Goal: Transaction & Acquisition: Book appointment/travel/reservation

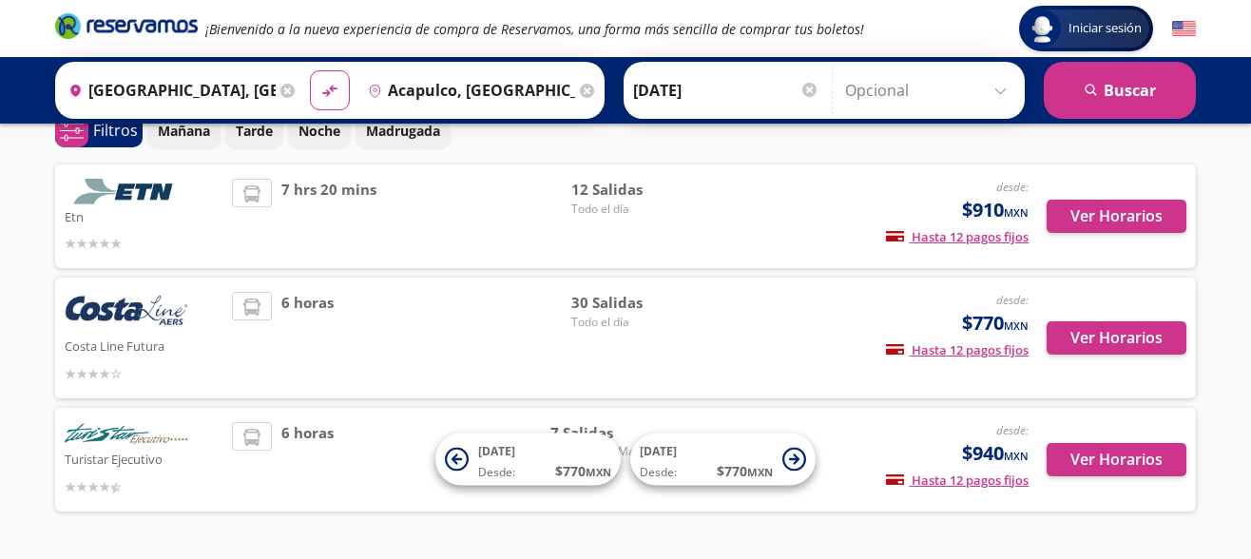
scroll to position [87, 0]
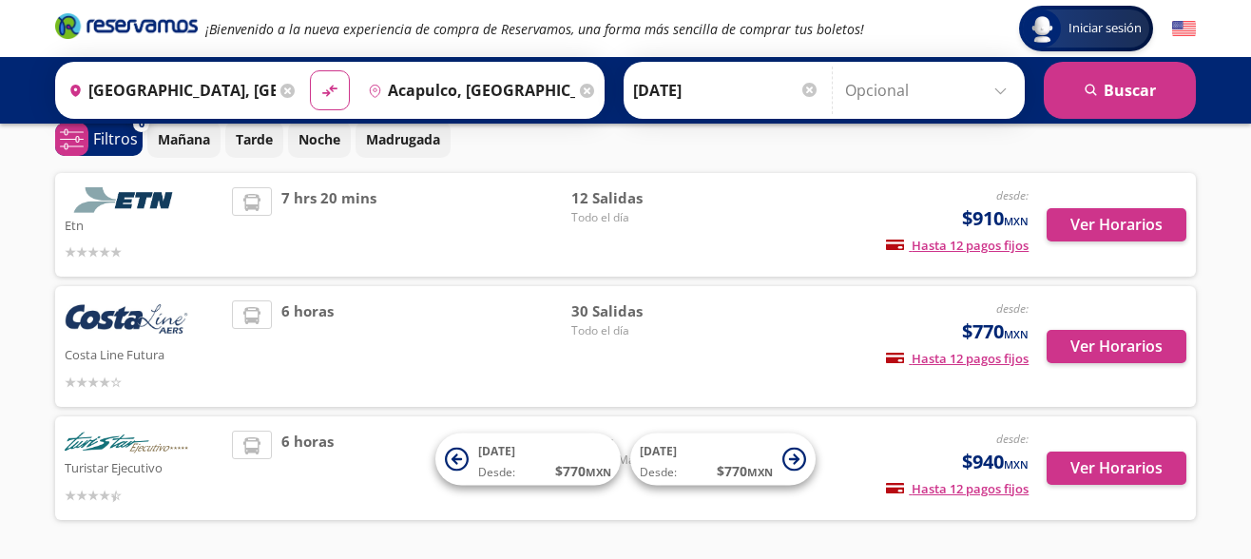
click at [721, 101] on input "[DATE]" at bounding box center [726, 91] width 186 height 48
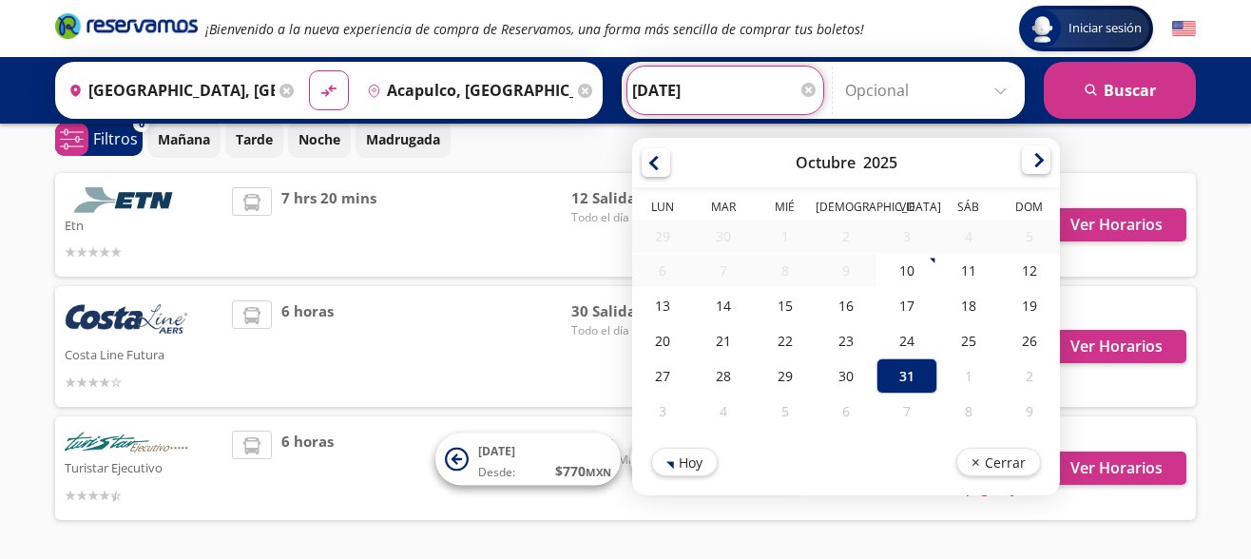
click at [1047, 164] on div at bounding box center [1036, 159] width 29 height 29
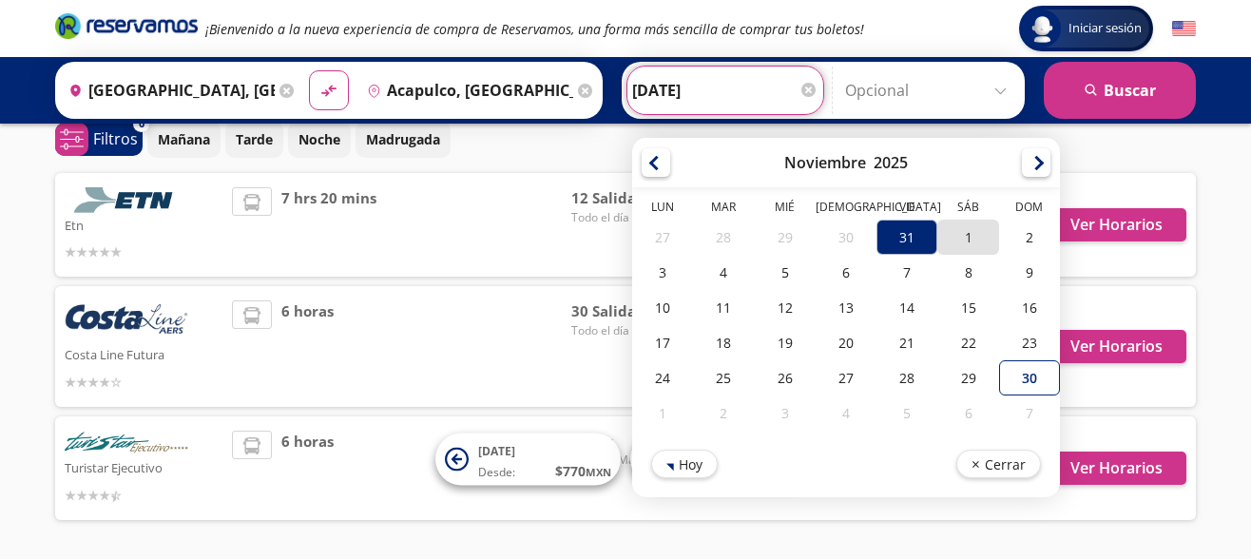
click at [981, 229] on div "1" at bounding box center [967, 237] width 61 height 35
type input "[DATE]"
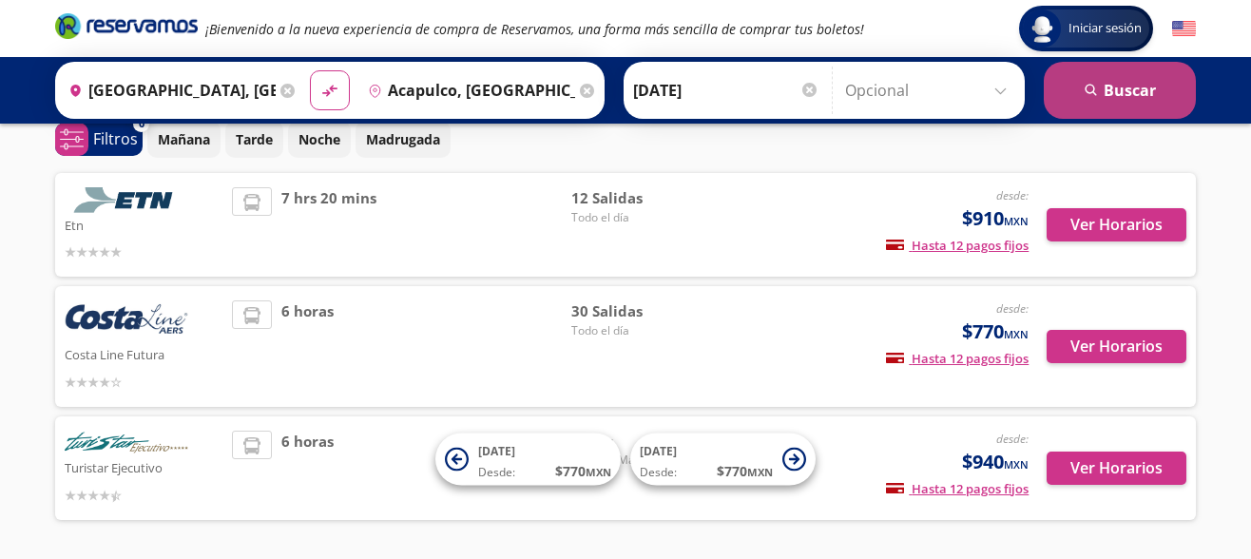
click at [1113, 97] on button "search [GEOGRAPHIC_DATA]" at bounding box center [1120, 90] width 152 height 57
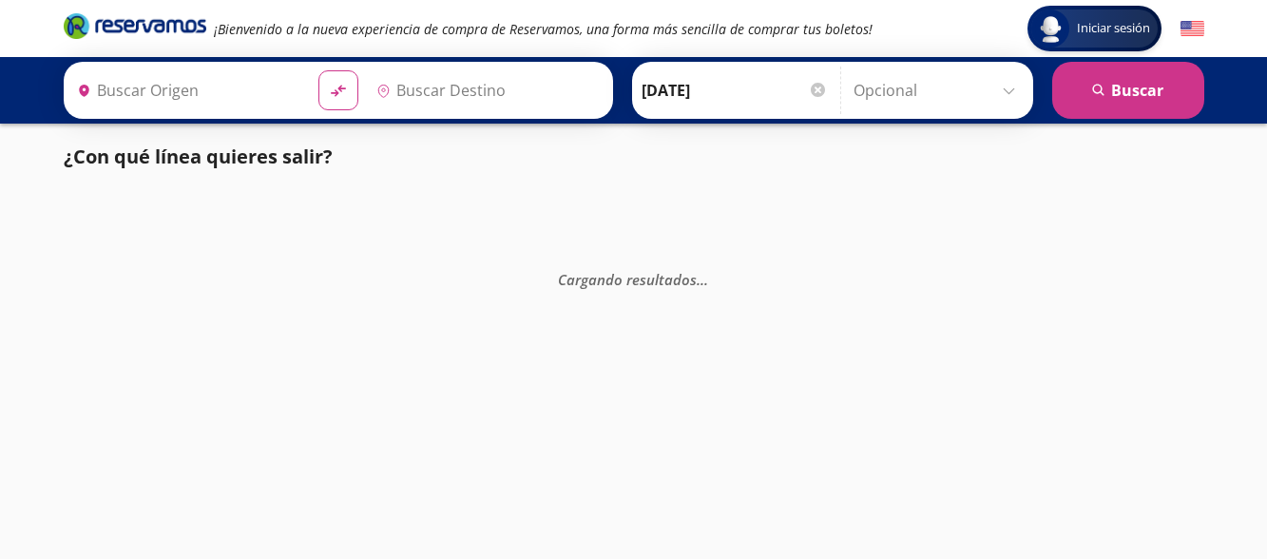
type input "[GEOGRAPHIC_DATA], [GEOGRAPHIC_DATA]"
type input "Acapulco, [GEOGRAPHIC_DATA]"
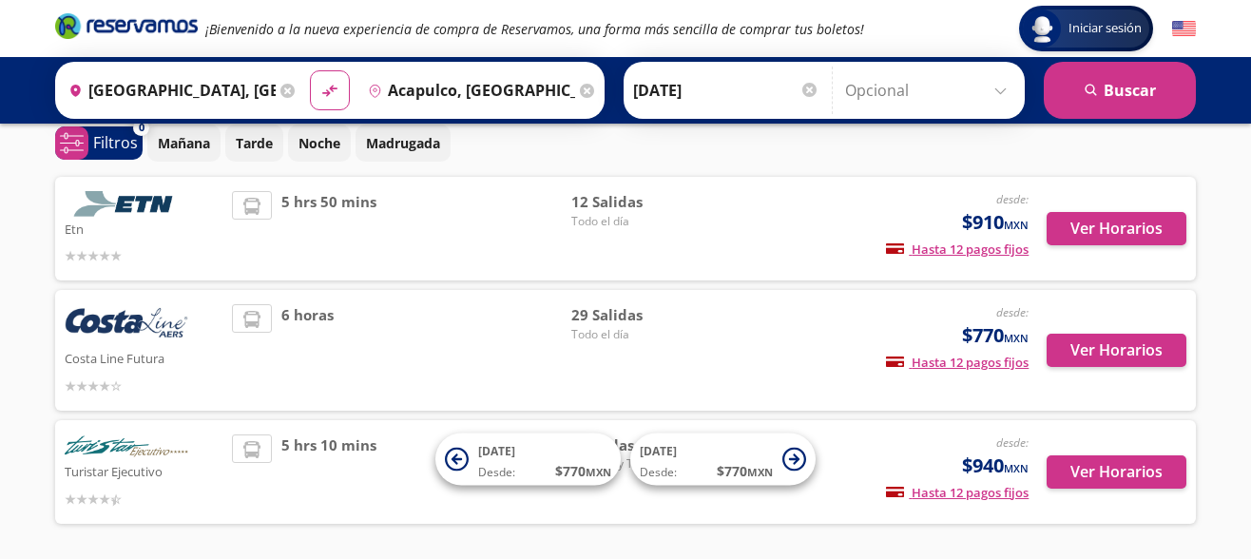
scroll to position [79, 0]
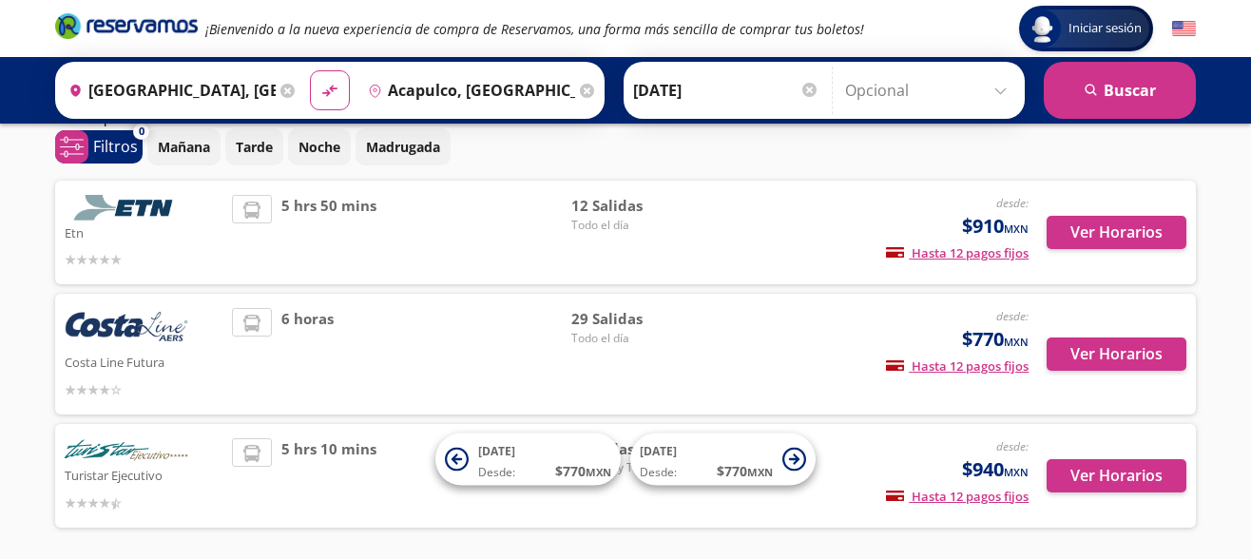
click at [694, 100] on input "[DATE]" at bounding box center [726, 91] width 186 height 48
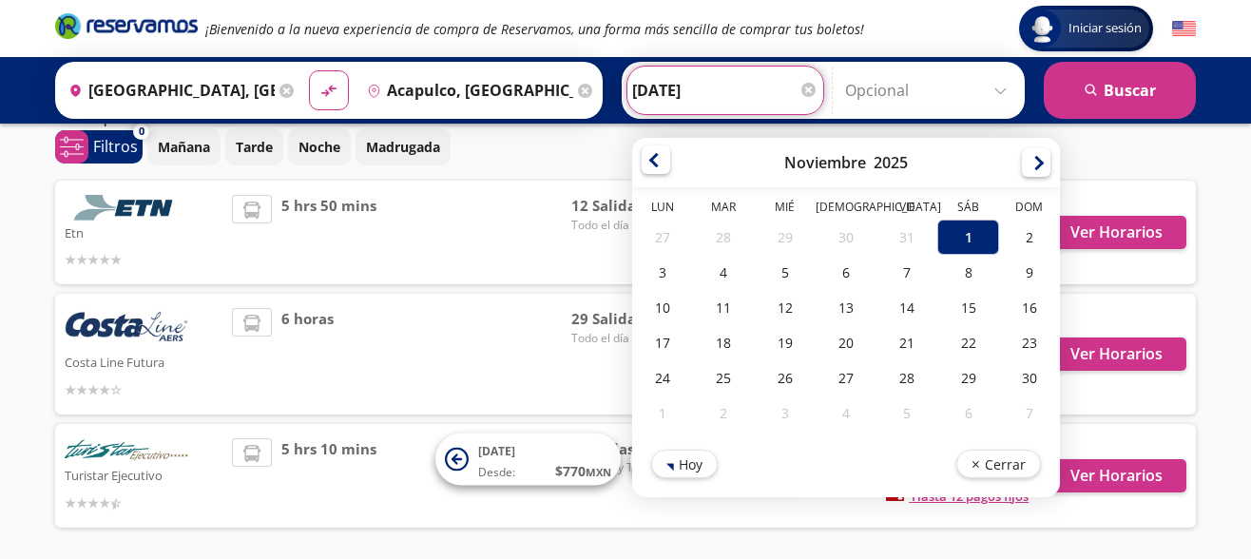
click at [665, 169] on div at bounding box center [656, 159] width 29 height 29
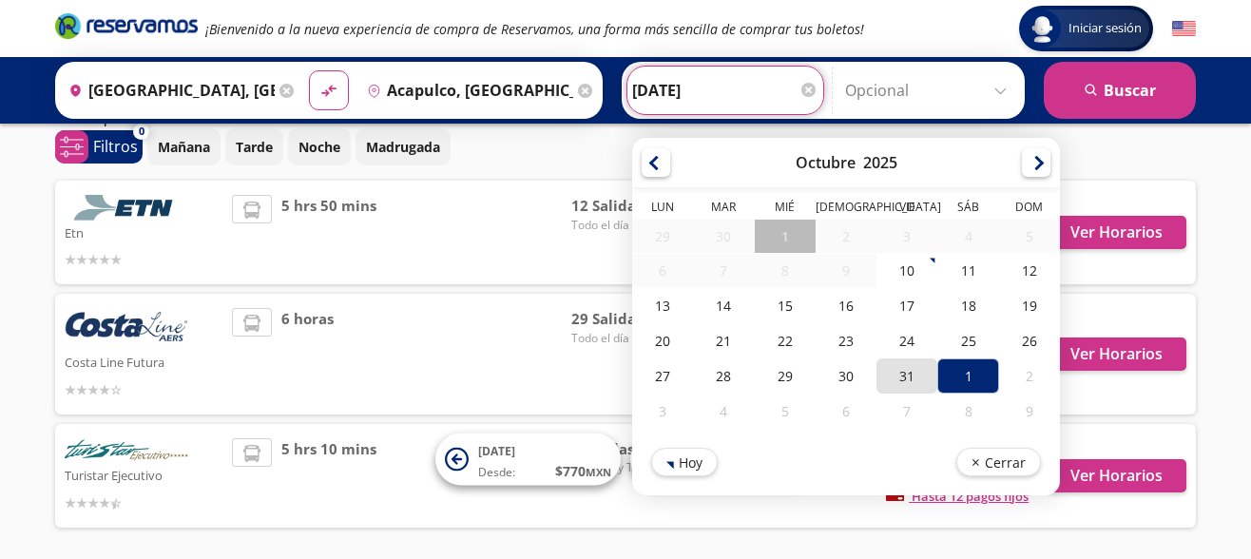
click at [924, 377] on div "31" at bounding box center [906, 375] width 61 height 35
type input "[DATE]"
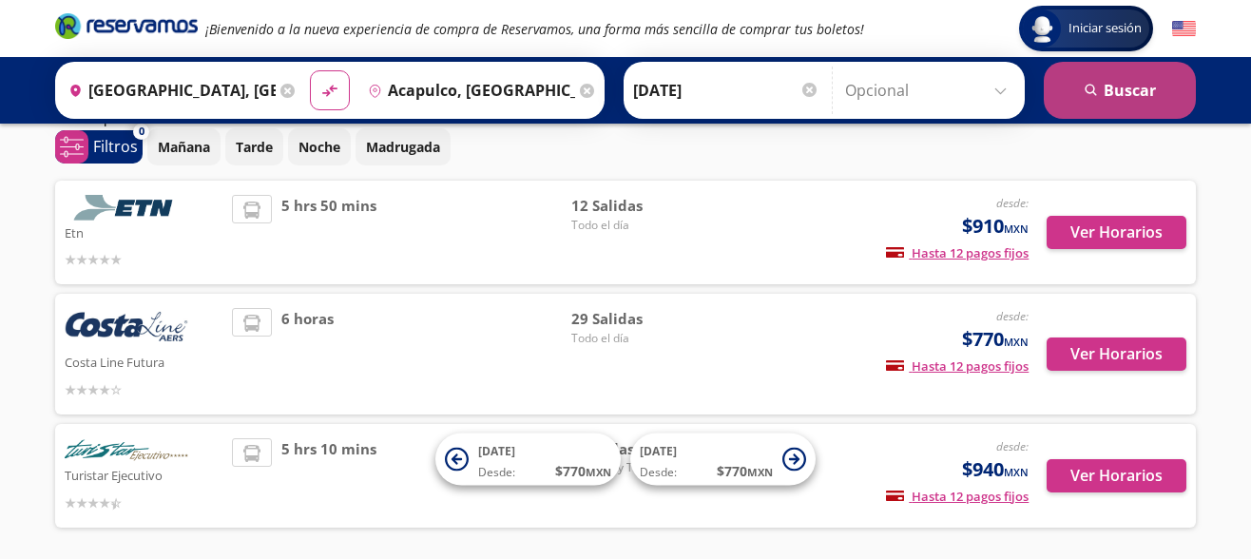
click at [1124, 104] on button "search [GEOGRAPHIC_DATA]" at bounding box center [1120, 90] width 152 height 57
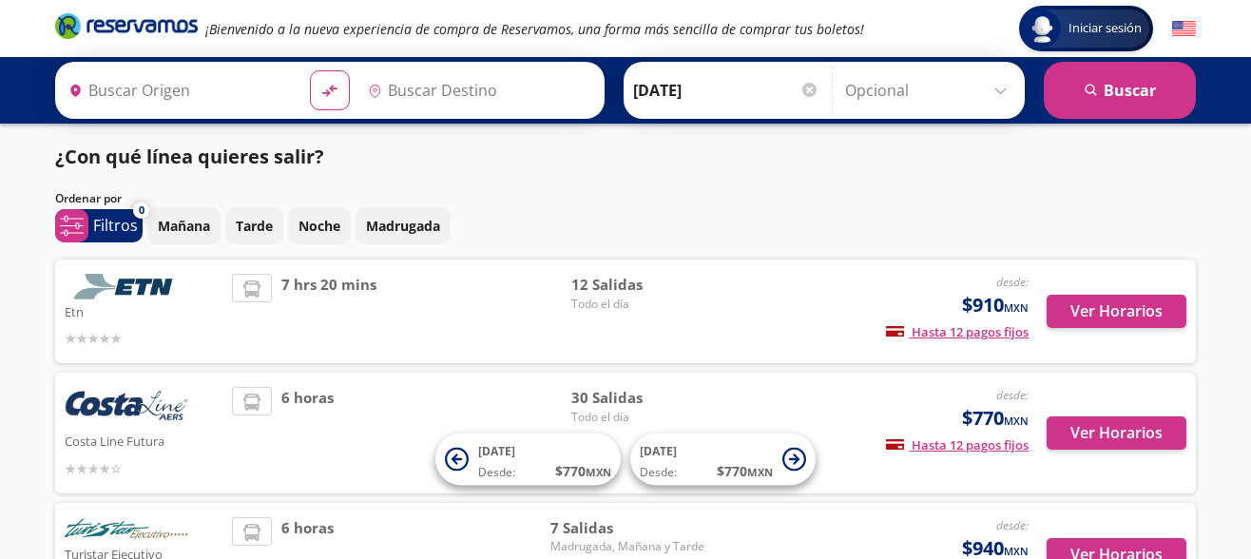
type input "[GEOGRAPHIC_DATA], [GEOGRAPHIC_DATA]"
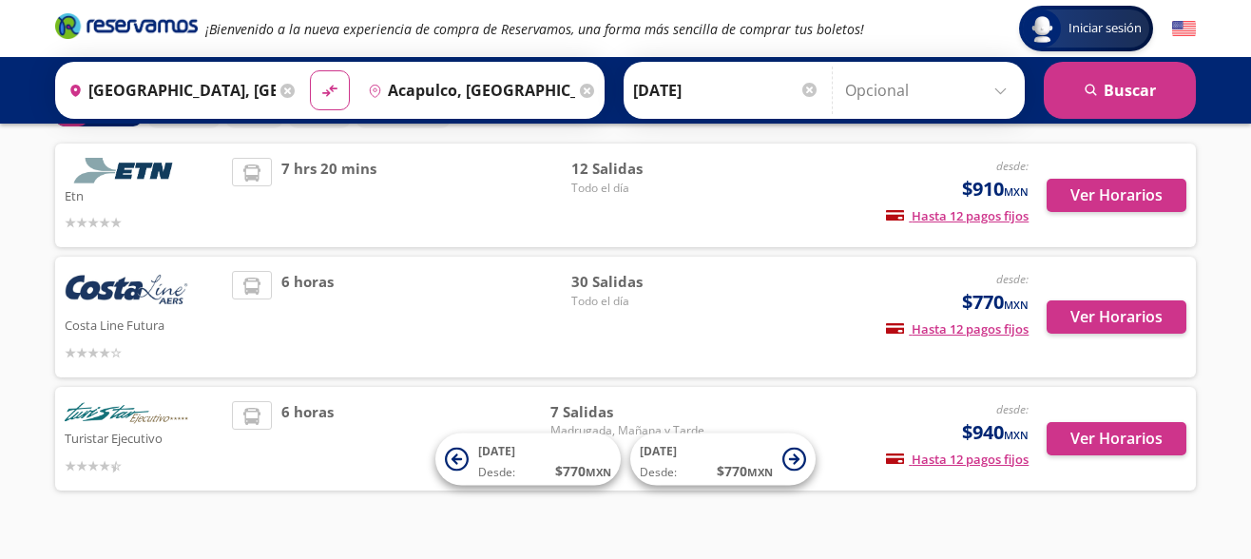
scroll to position [112, 0]
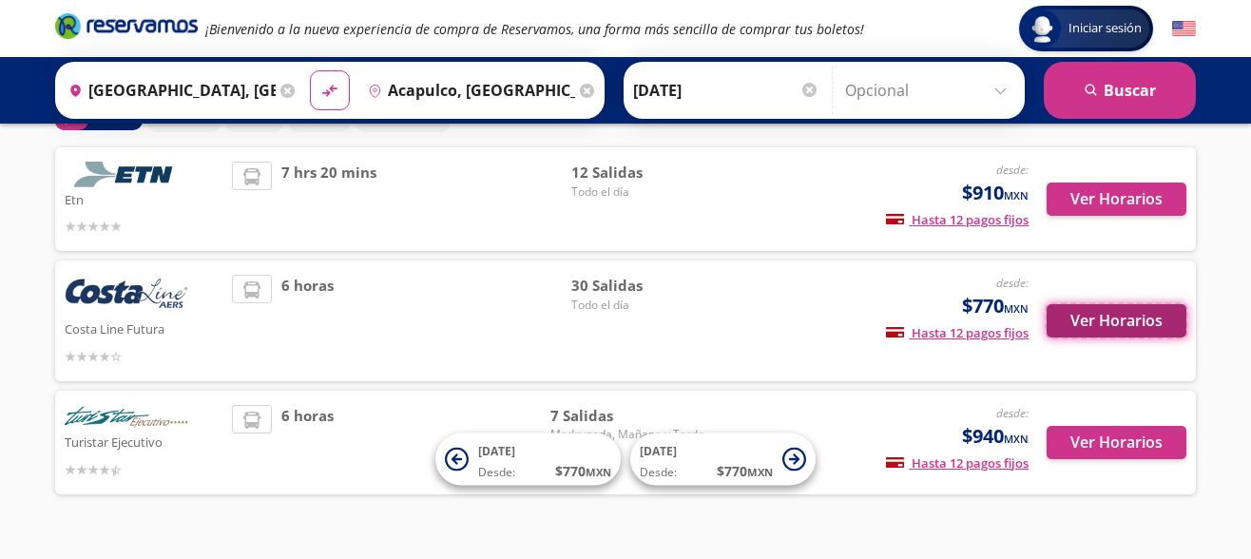
click at [1121, 324] on button "Ver Horarios" at bounding box center [1117, 320] width 140 height 33
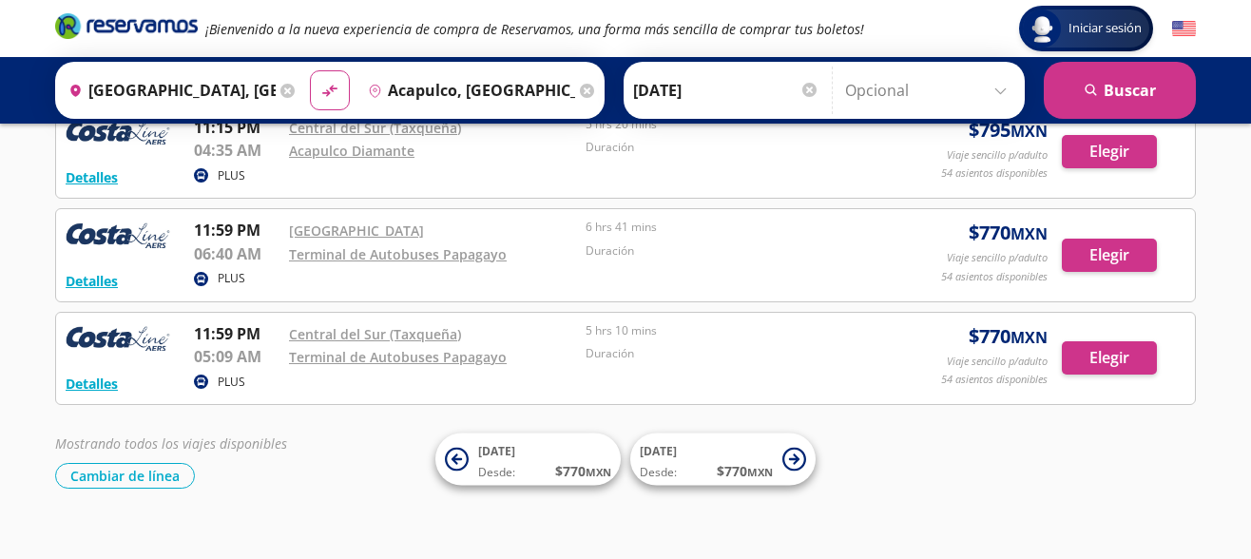
scroll to position [2974, 0]
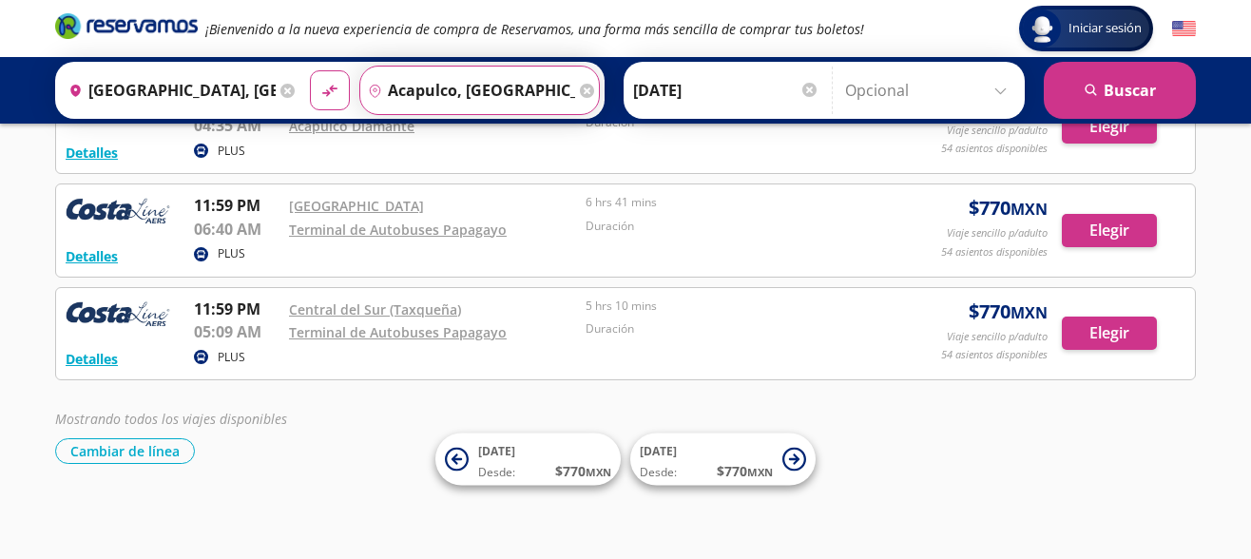
click at [509, 101] on input "Acapulco, [GEOGRAPHIC_DATA]" at bounding box center [467, 91] width 215 height 48
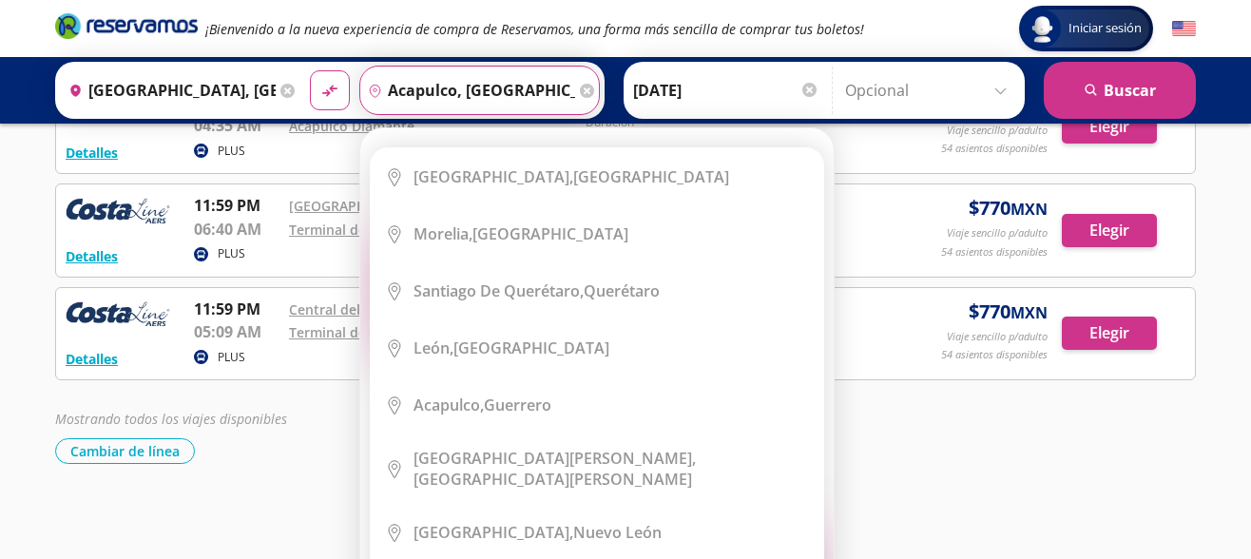
click at [600, 128] on div "Elige tu destino Close Destino pin-outline [GEOGRAPHIC_DATA], [GEOGRAPHIC_DATA]…" at bounding box center [596, 384] width 473 height 513
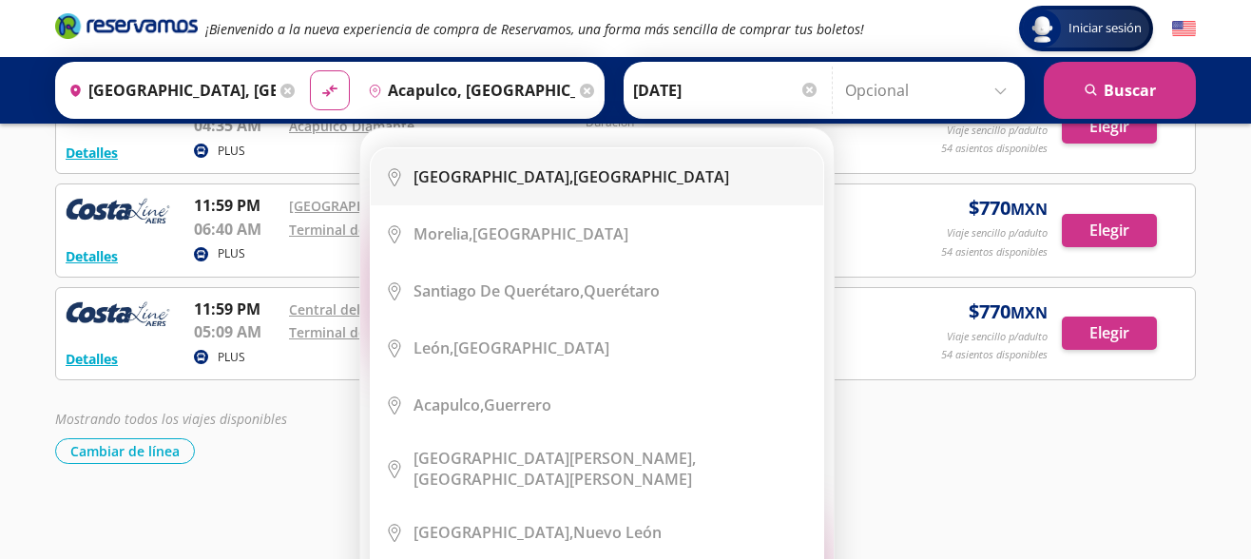
click at [548, 177] on div "[GEOGRAPHIC_DATA], [GEOGRAPHIC_DATA]" at bounding box center [572, 176] width 316 height 21
type input "[GEOGRAPHIC_DATA], [GEOGRAPHIC_DATA]"
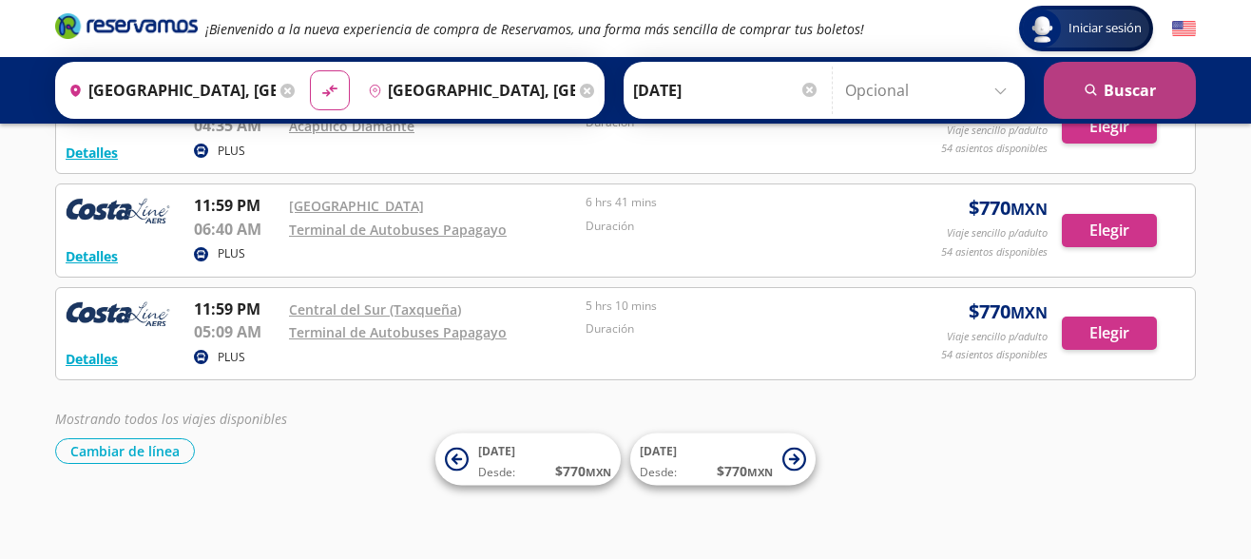
click at [1095, 99] on button "search [GEOGRAPHIC_DATA]" at bounding box center [1120, 90] width 152 height 57
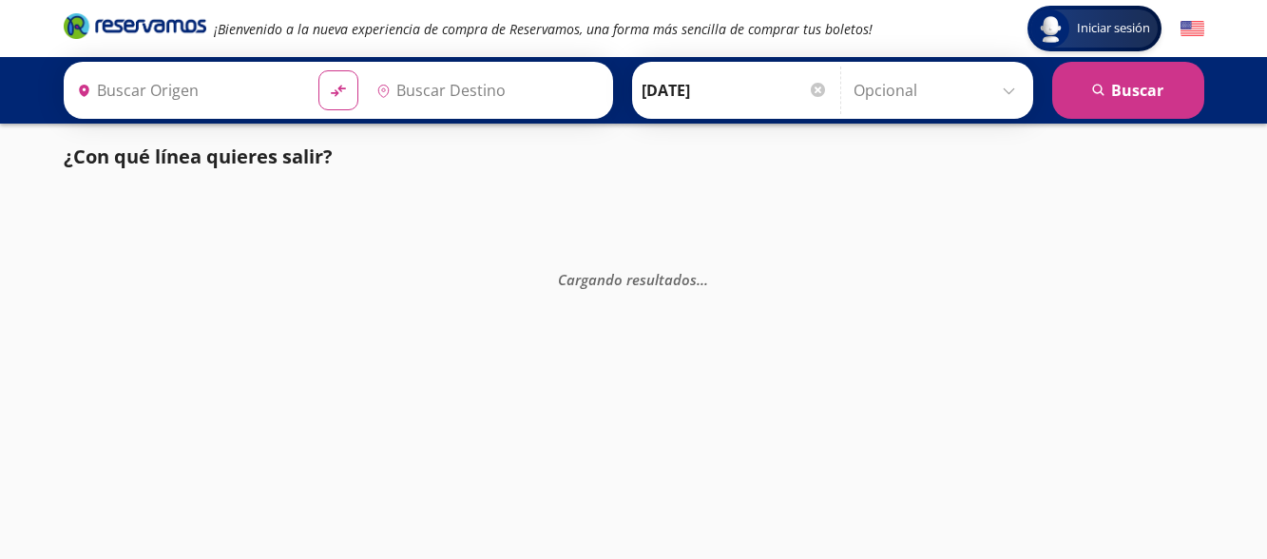
type input "[GEOGRAPHIC_DATA], [GEOGRAPHIC_DATA]"
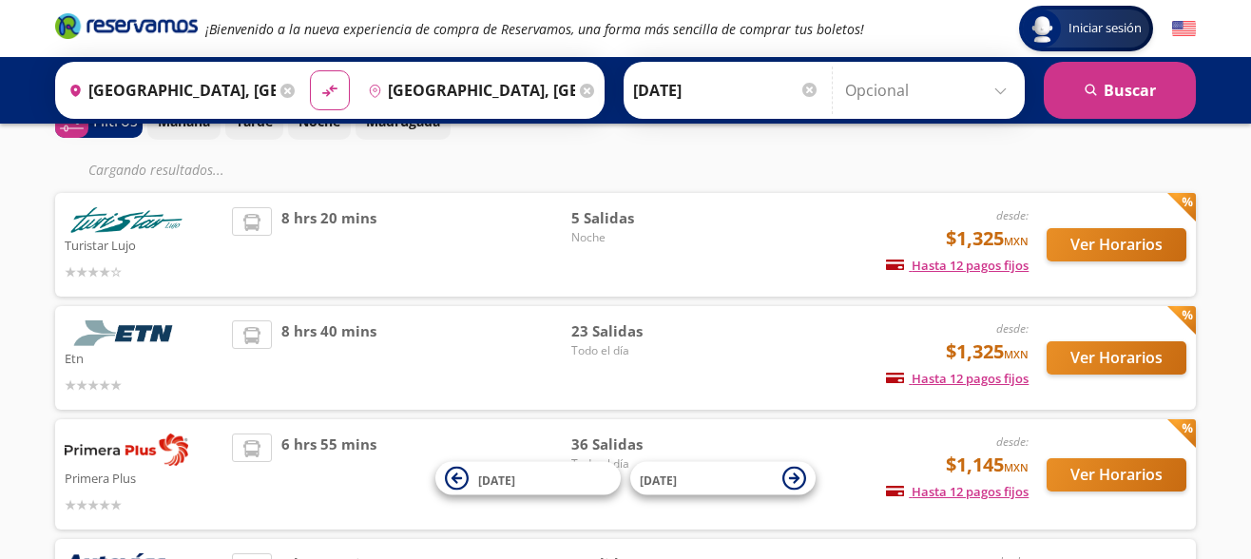
scroll to position [91, 0]
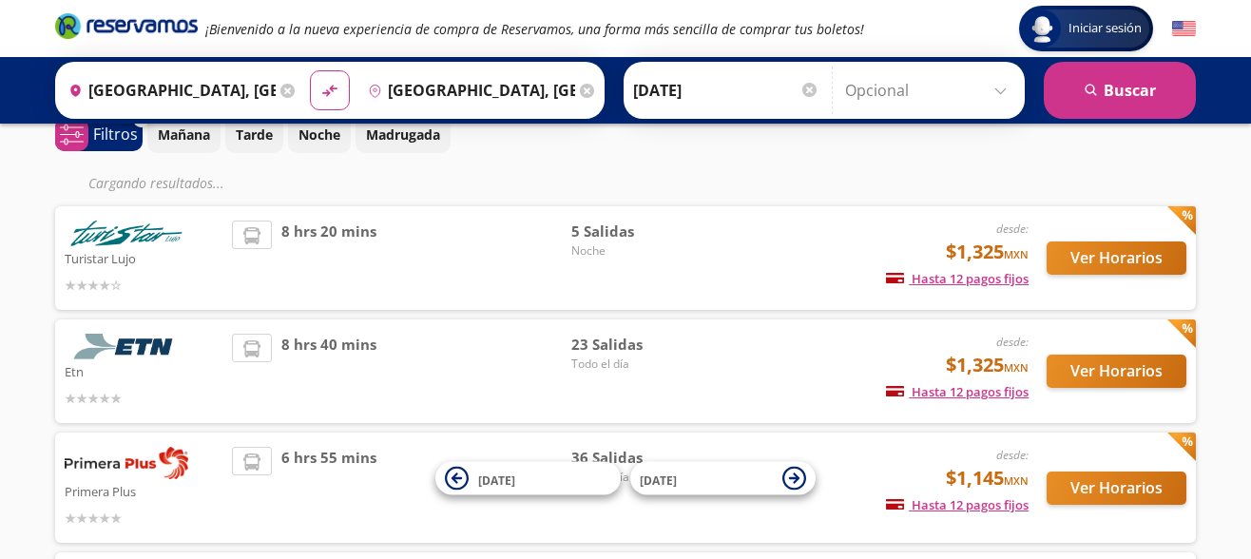
click at [457, 89] on input "[GEOGRAPHIC_DATA], [GEOGRAPHIC_DATA]" at bounding box center [467, 91] width 215 height 48
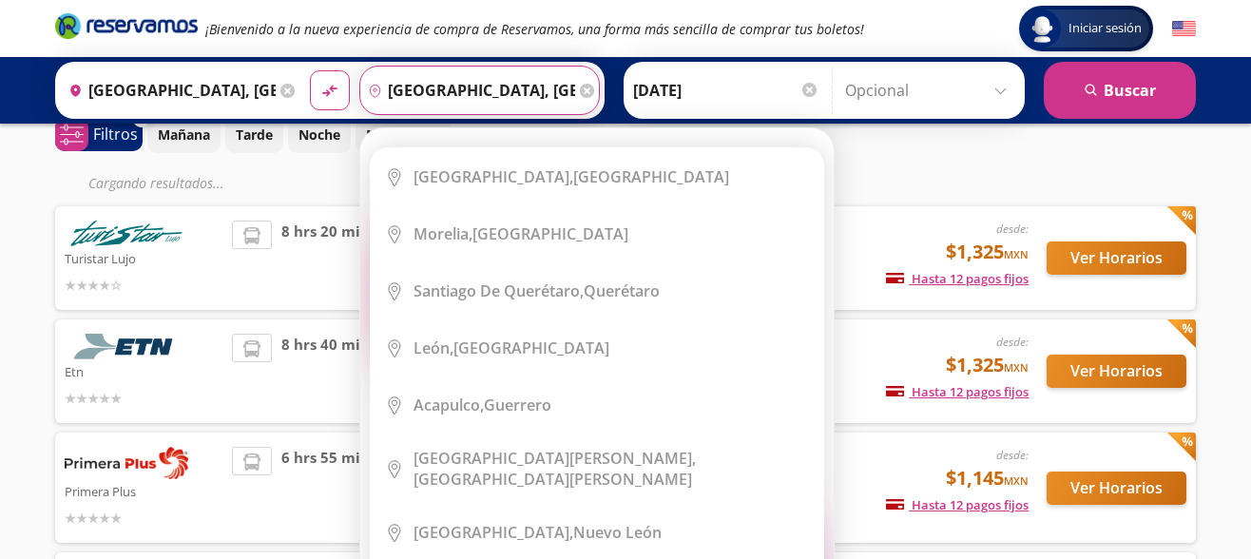
click at [594, 91] on icon at bounding box center [587, 91] width 14 height 14
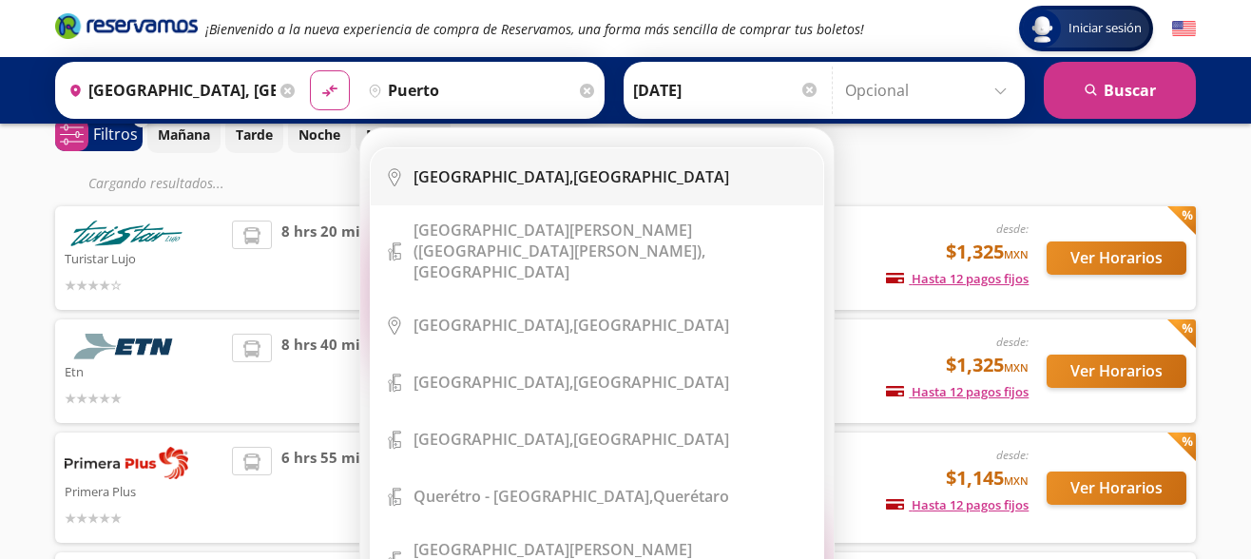
click at [590, 177] on div "[GEOGRAPHIC_DATA], [GEOGRAPHIC_DATA]" at bounding box center [611, 176] width 395 height 21
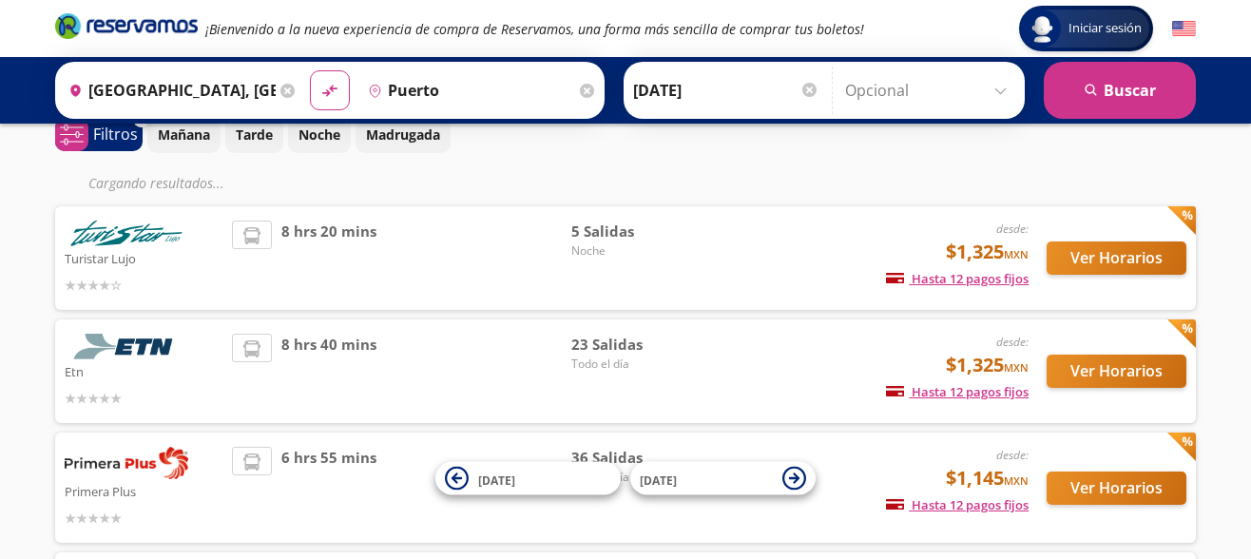
type input "[GEOGRAPHIC_DATA], [GEOGRAPHIC_DATA]"
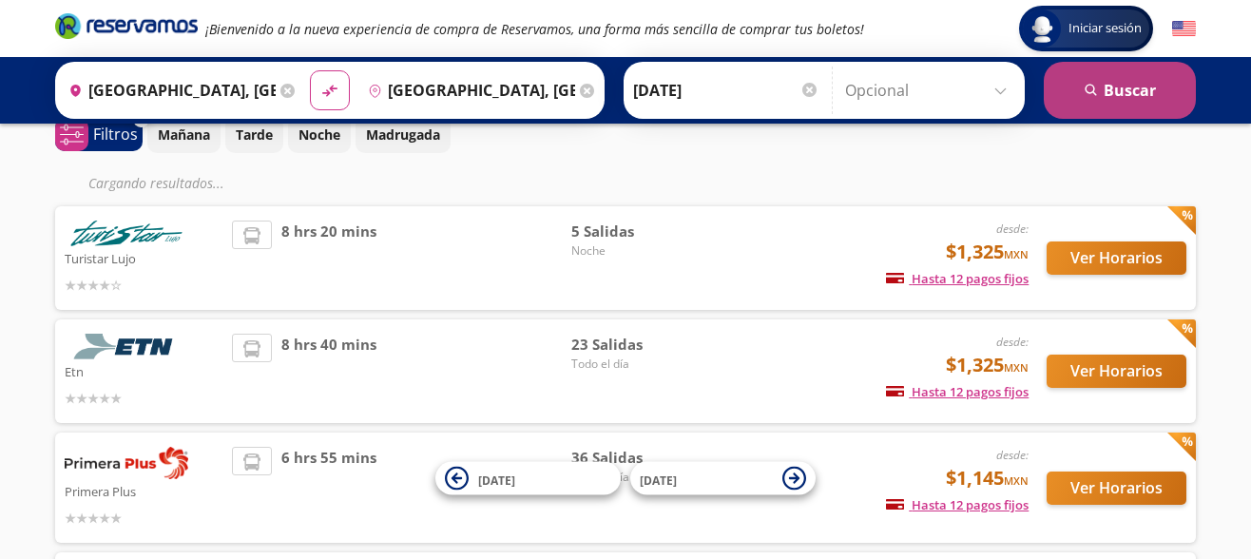
click at [1131, 97] on button "search [GEOGRAPHIC_DATA]" at bounding box center [1120, 90] width 152 height 57
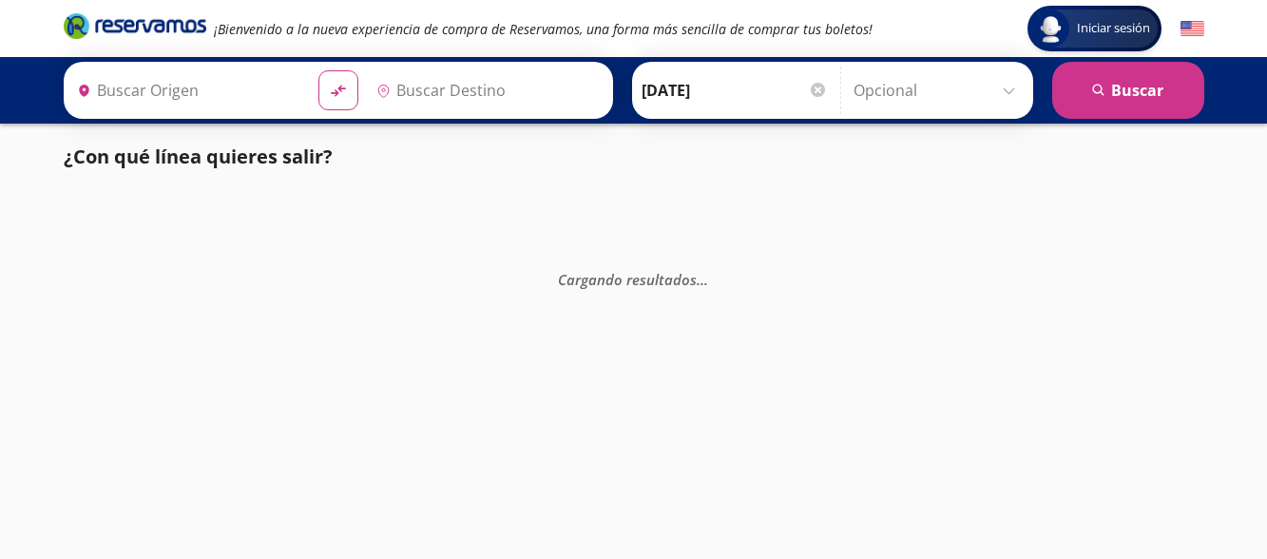
type input "[GEOGRAPHIC_DATA], [GEOGRAPHIC_DATA]"
